Goal: Task Accomplishment & Management: Use online tool/utility

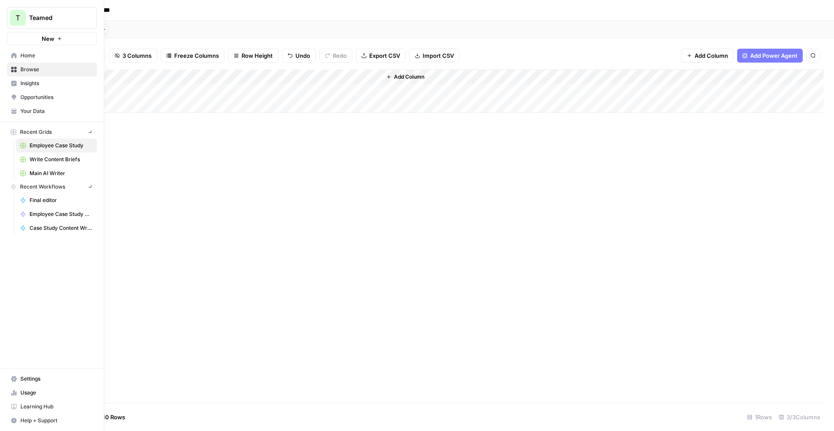
click at [13, 56] on icon at bounding box center [14, 56] width 6 height 6
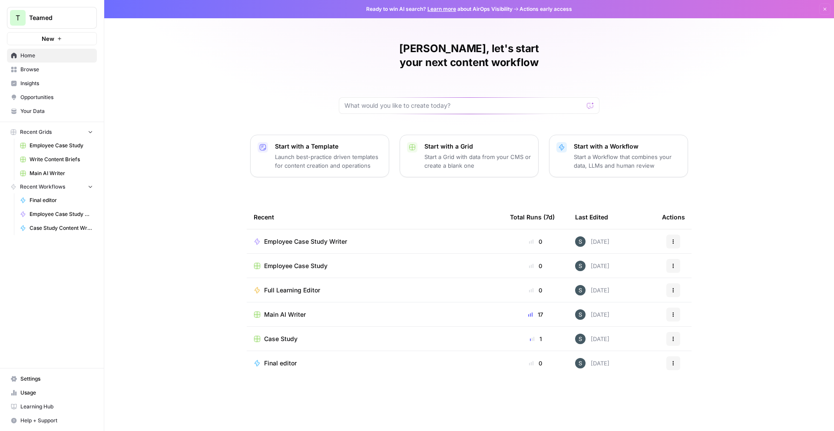
click at [416, 286] on div "Full Learning Editor" at bounding box center [375, 290] width 242 height 9
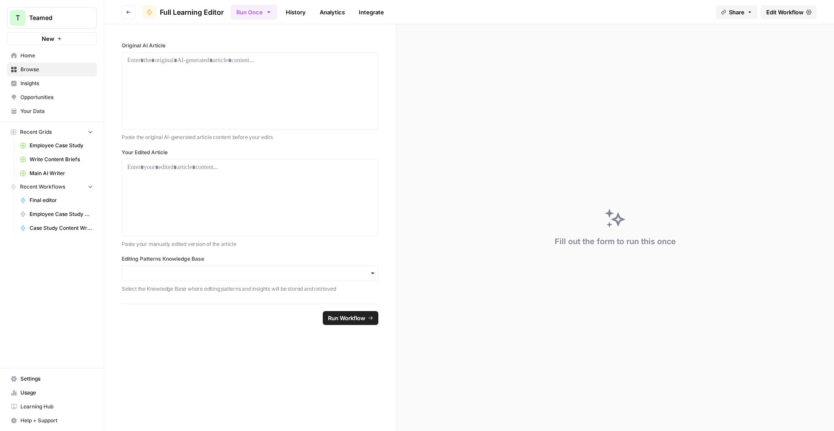
click at [796, 13] on span "Edit Workflow" at bounding box center [784, 12] width 37 height 9
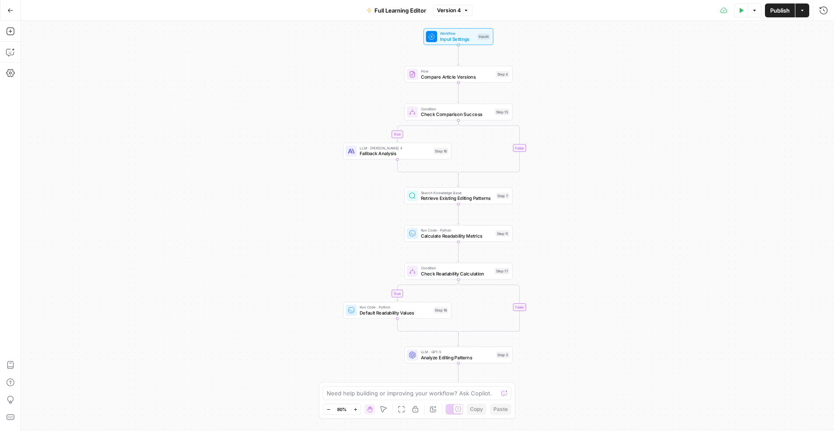
click at [475, 73] on span "Compare Article Versions" at bounding box center [457, 76] width 72 height 7
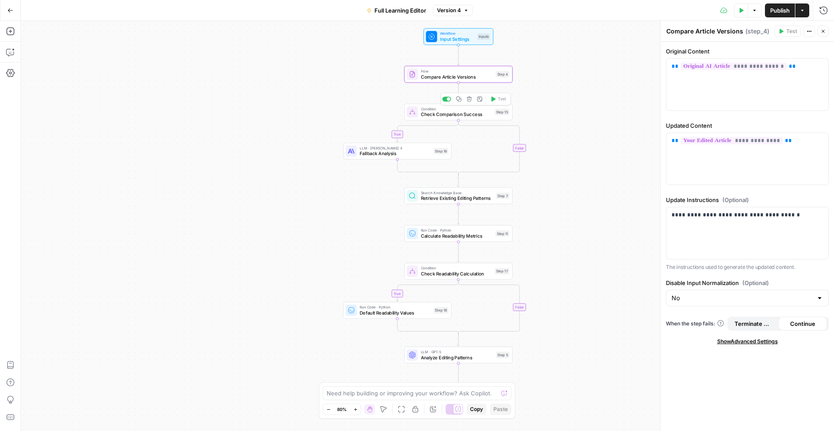
click at [442, 109] on span "Condition" at bounding box center [456, 109] width 71 height 6
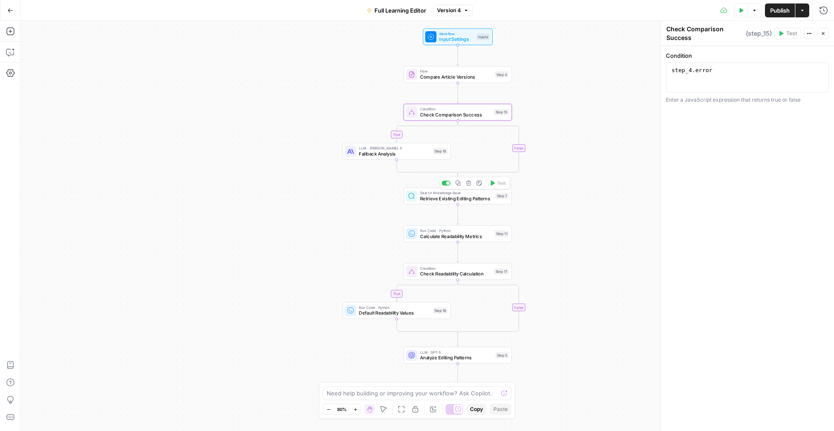
click at [476, 195] on span "Retrieve Existing Editing Patterns" at bounding box center [456, 198] width 73 height 7
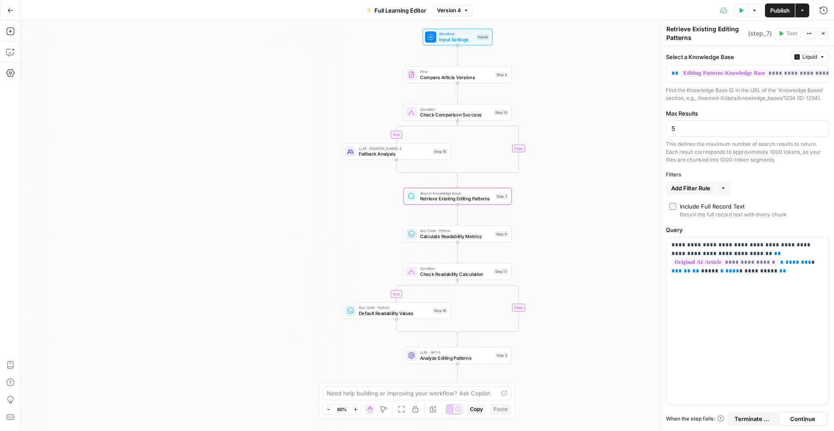
click at [442, 234] on span "Calculate Readability Metrics" at bounding box center [456, 236] width 72 height 7
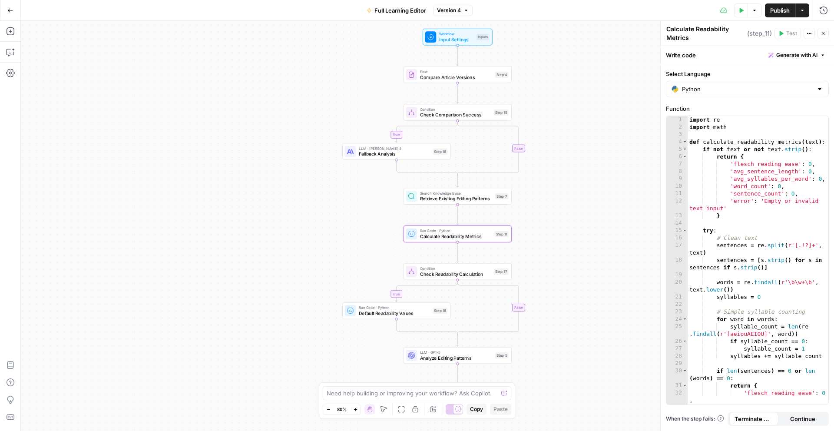
click at [10, 15] on button "Go Back" at bounding box center [11, 11] width 16 height 16
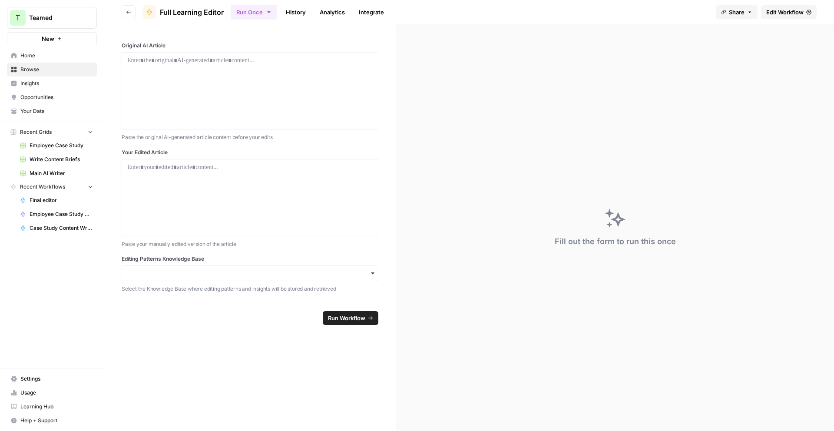
click at [129, 14] on icon "button" at bounding box center [128, 12] width 5 height 5
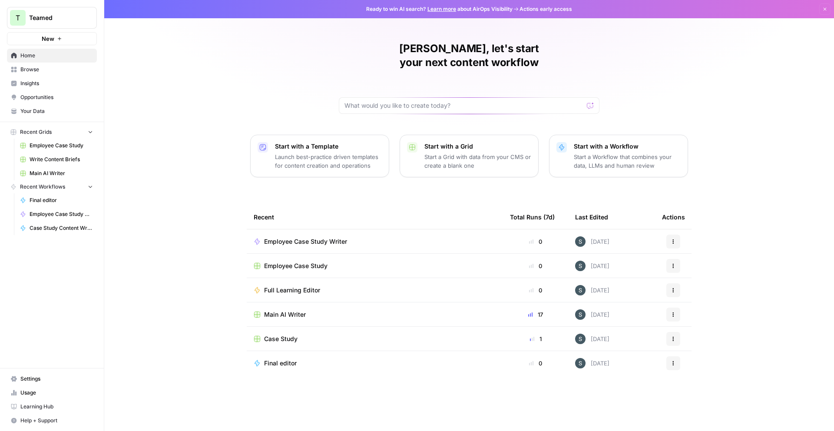
click at [669, 283] on button "Actions" at bounding box center [673, 290] width 14 height 14
click at [712, 373] on span "Delete" at bounding box center [717, 372] width 69 height 9
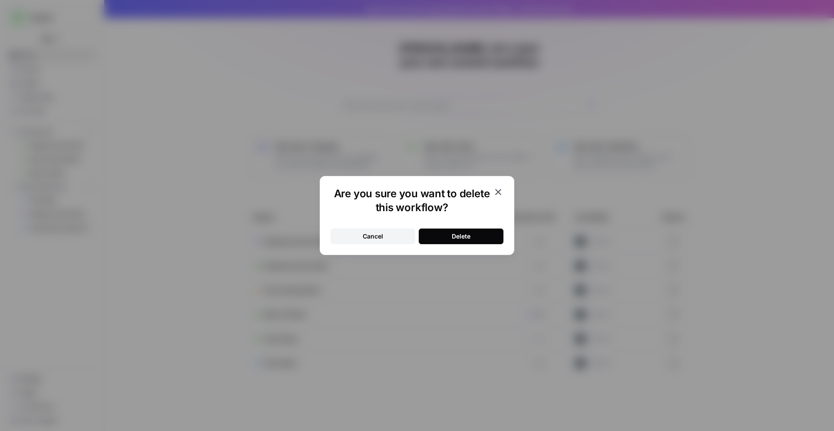
drag, startPoint x: 461, startPoint y: 221, endPoint x: 467, endPoint y: 235, distance: 15.0
click at [462, 224] on div "Cancel Delete" at bounding box center [416, 231] width 173 height 26
click at [467, 235] on div "Delete" at bounding box center [461, 236] width 19 height 9
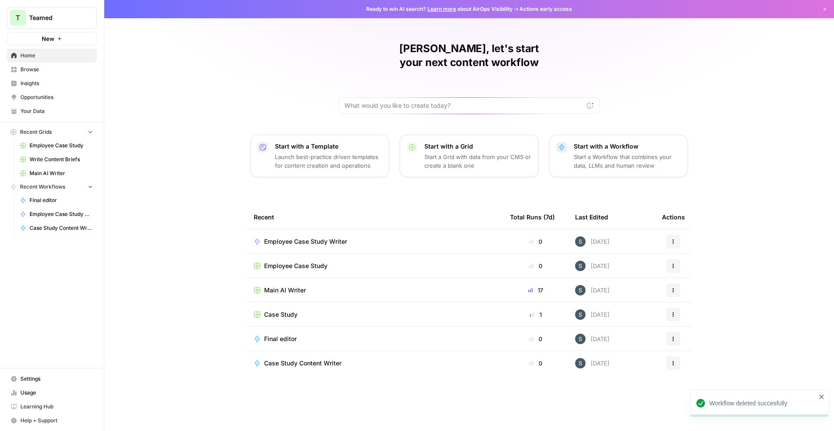
click at [602, 142] on p "Start with a Workflow" at bounding box center [627, 146] width 107 height 9
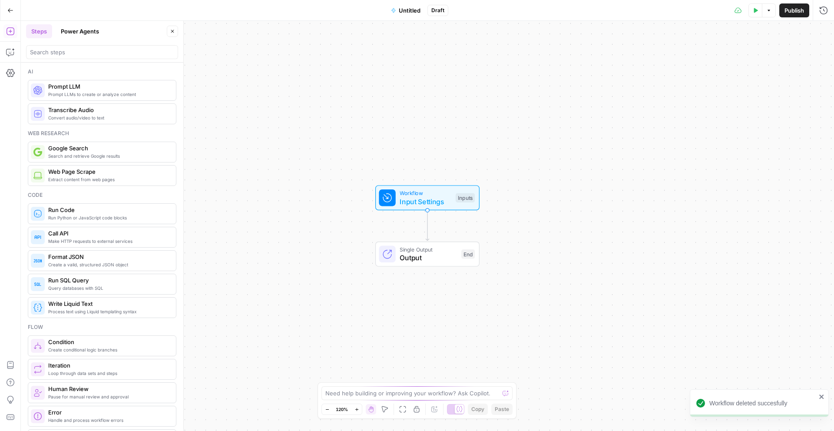
click at [413, 12] on span "Untitled" at bounding box center [410, 10] width 22 height 9
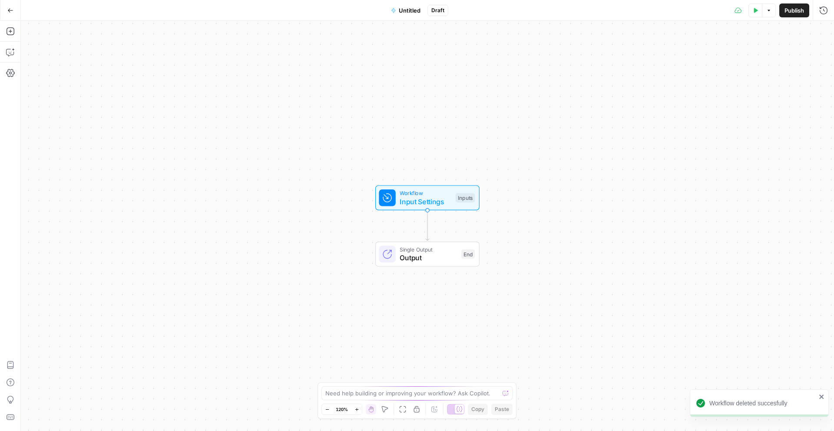
click at [414, 11] on span "Untitled" at bounding box center [410, 10] width 22 height 9
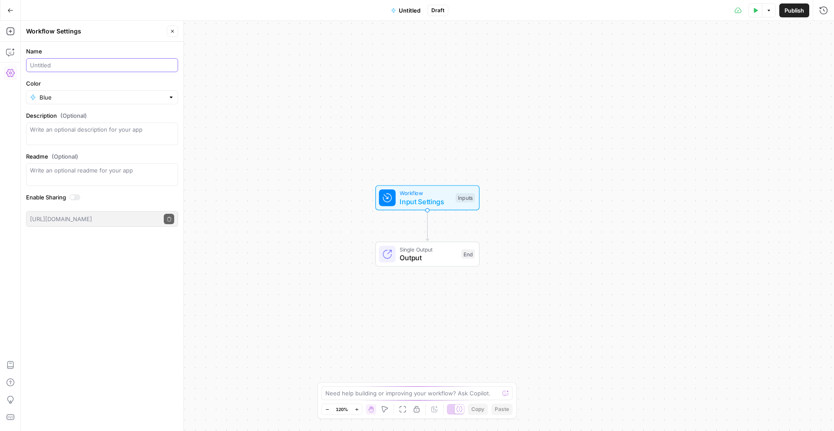
click at [92, 63] on input "Name" at bounding box center [102, 65] width 144 height 9
type input "Full Learning Editor"
click at [293, 120] on div "Workflow Input Settings Inputs Single Output Output End" at bounding box center [427, 226] width 813 height 410
click at [10, 50] on icon "button" at bounding box center [10, 52] width 9 height 9
